Goal: Find specific page/section: Find specific page/section

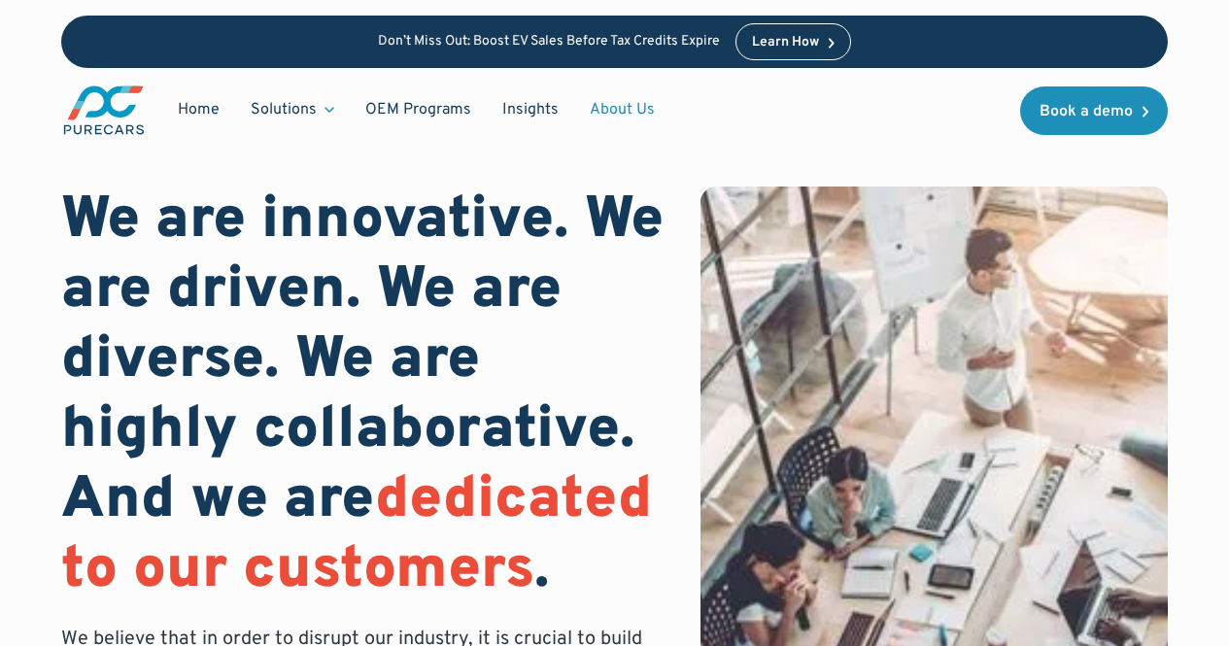
click at [614, 107] on link "About Us" at bounding box center [622, 109] width 96 height 37
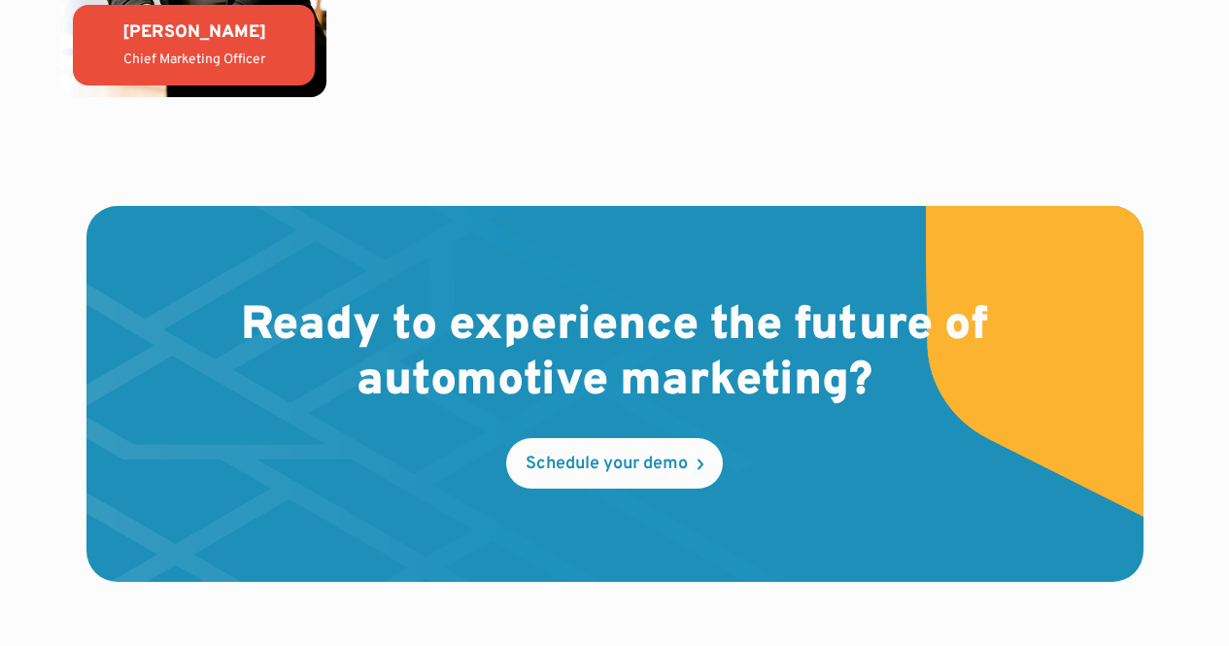
scroll to position [5342, 0]
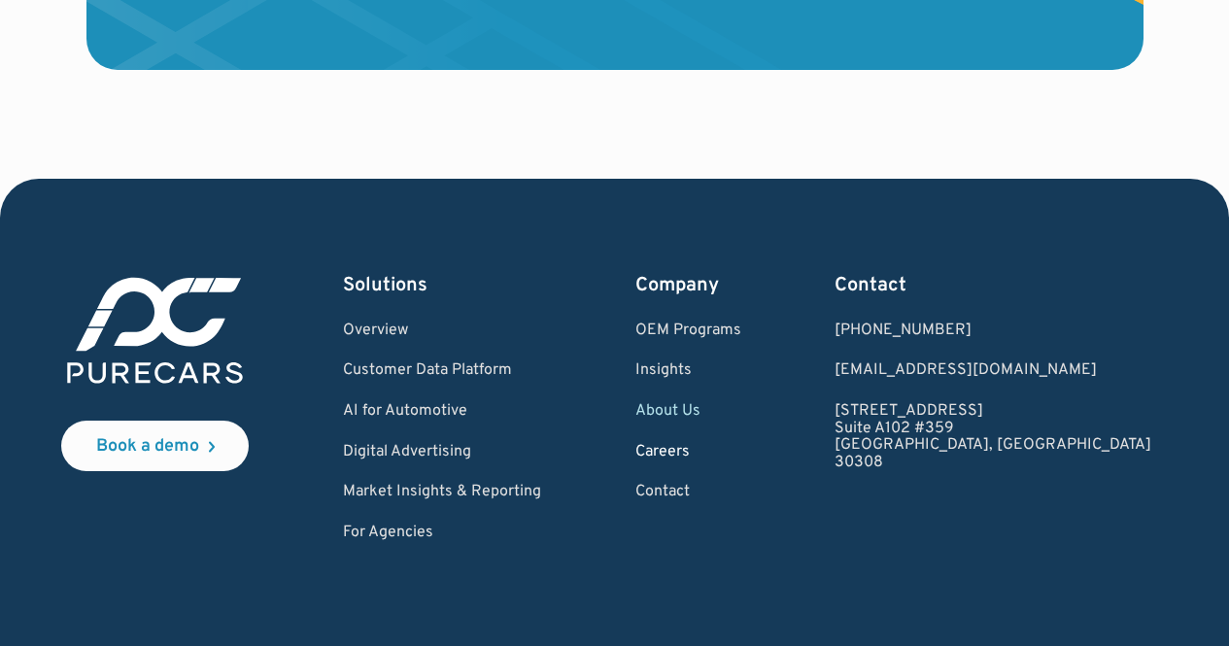
click at [741, 461] on link "Careers" at bounding box center [688, 452] width 106 height 17
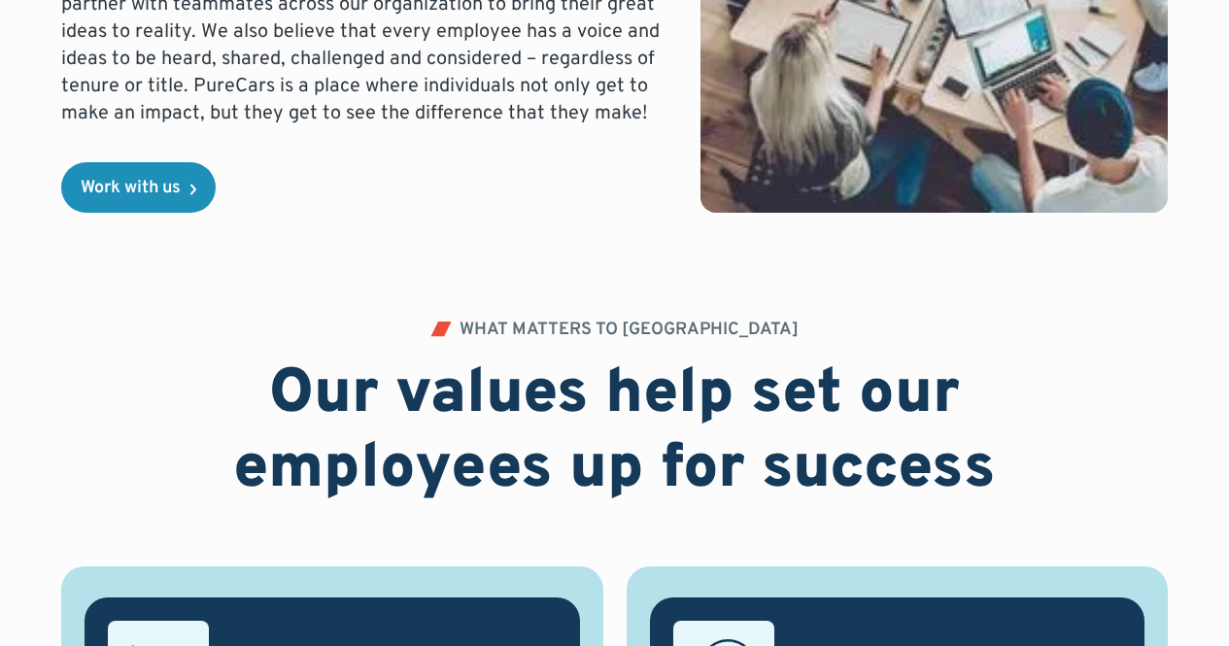
scroll to position [671, 0]
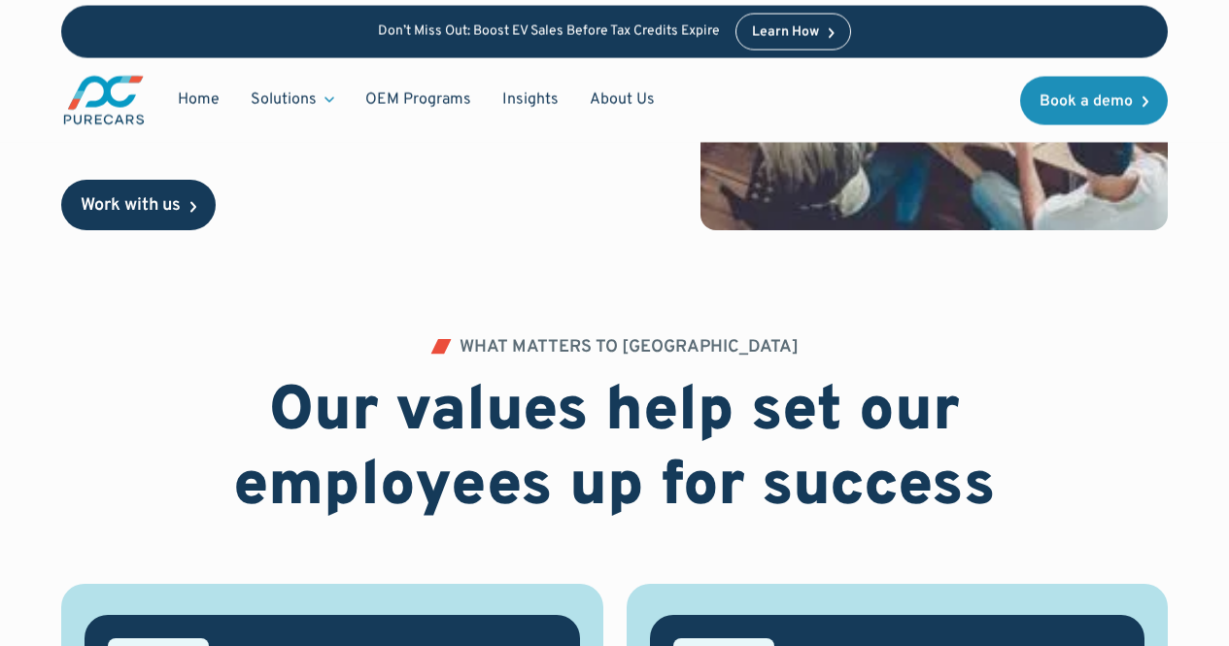
click at [203, 196] on link "Work with us" at bounding box center [138, 205] width 154 height 51
